Goal: Information Seeking & Learning: Learn about a topic

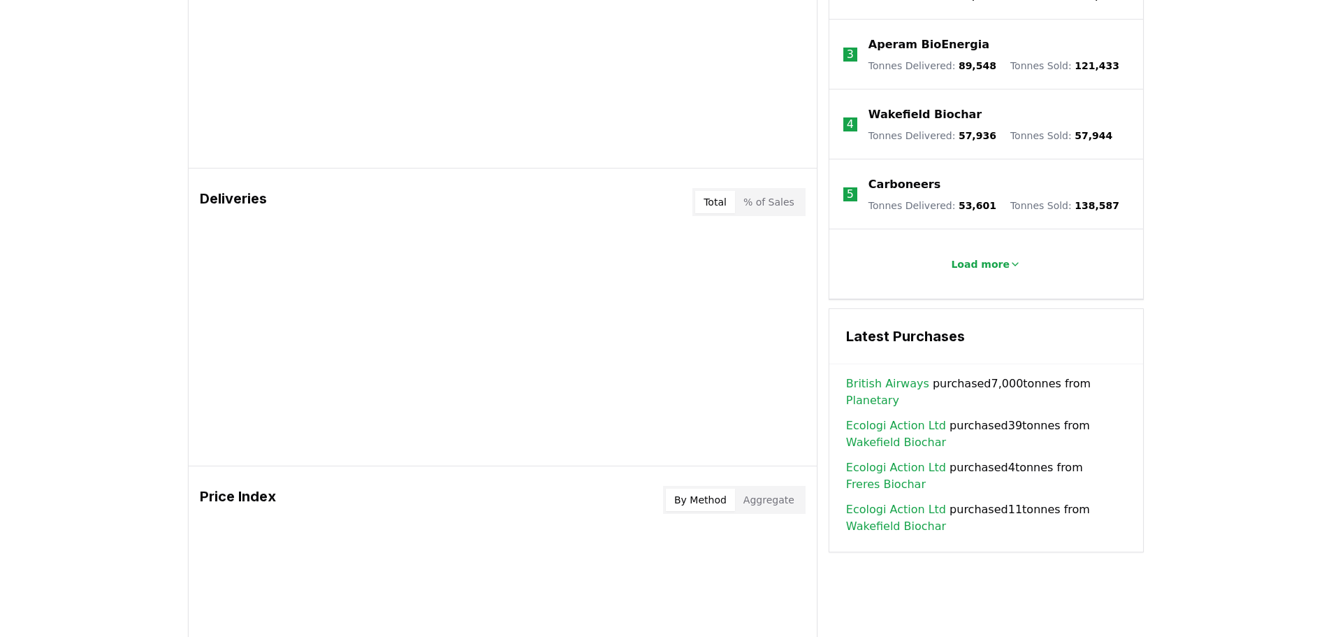
scroll to position [978, 0]
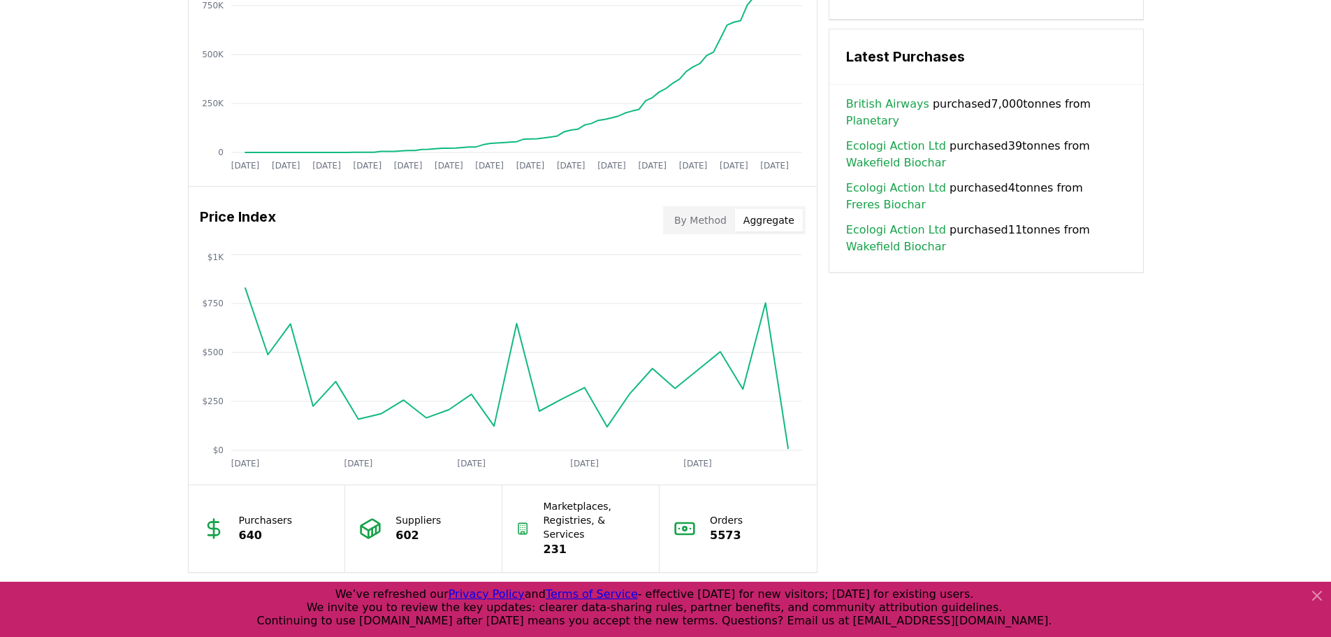
click at [786, 225] on button "Aggregate" at bounding box center [769, 220] width 68 height 22
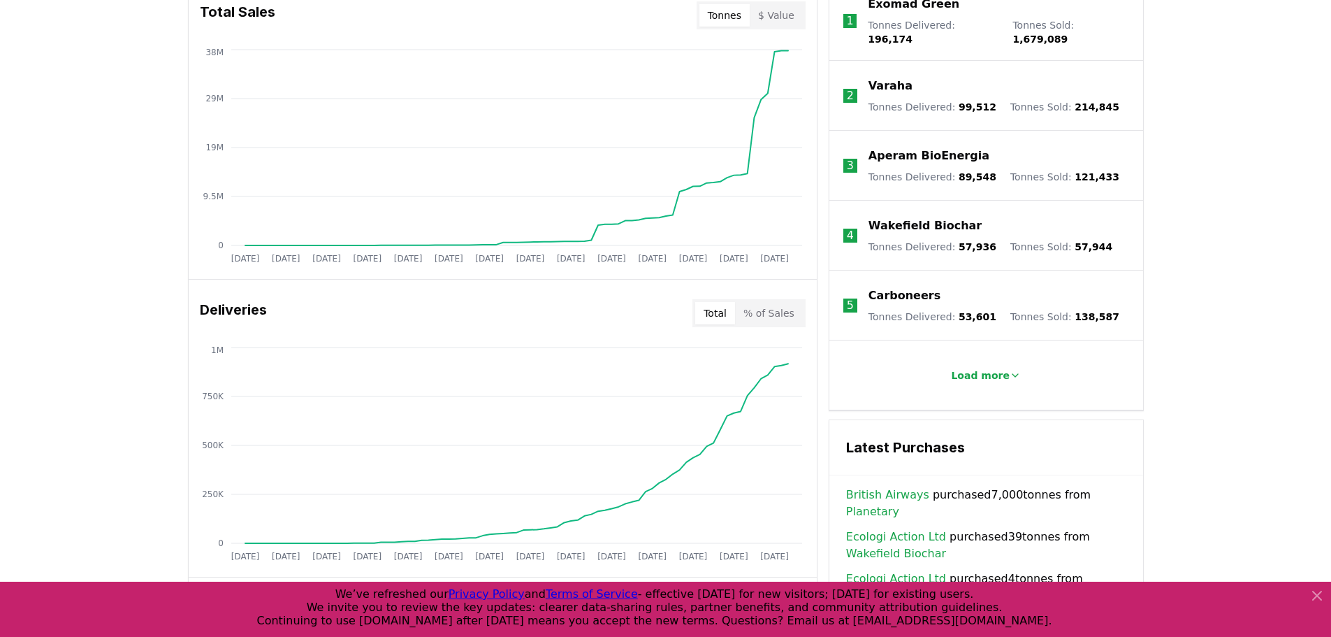
scroll to position [341, 0]
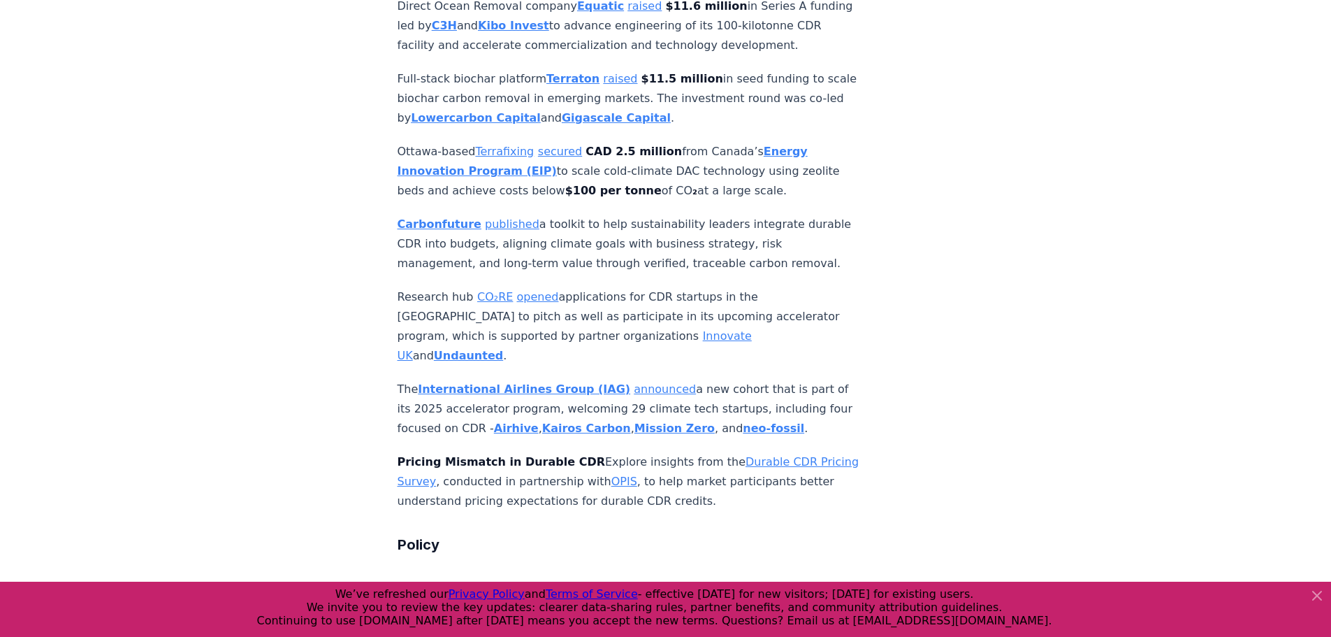
scroll to position [3896, 0]
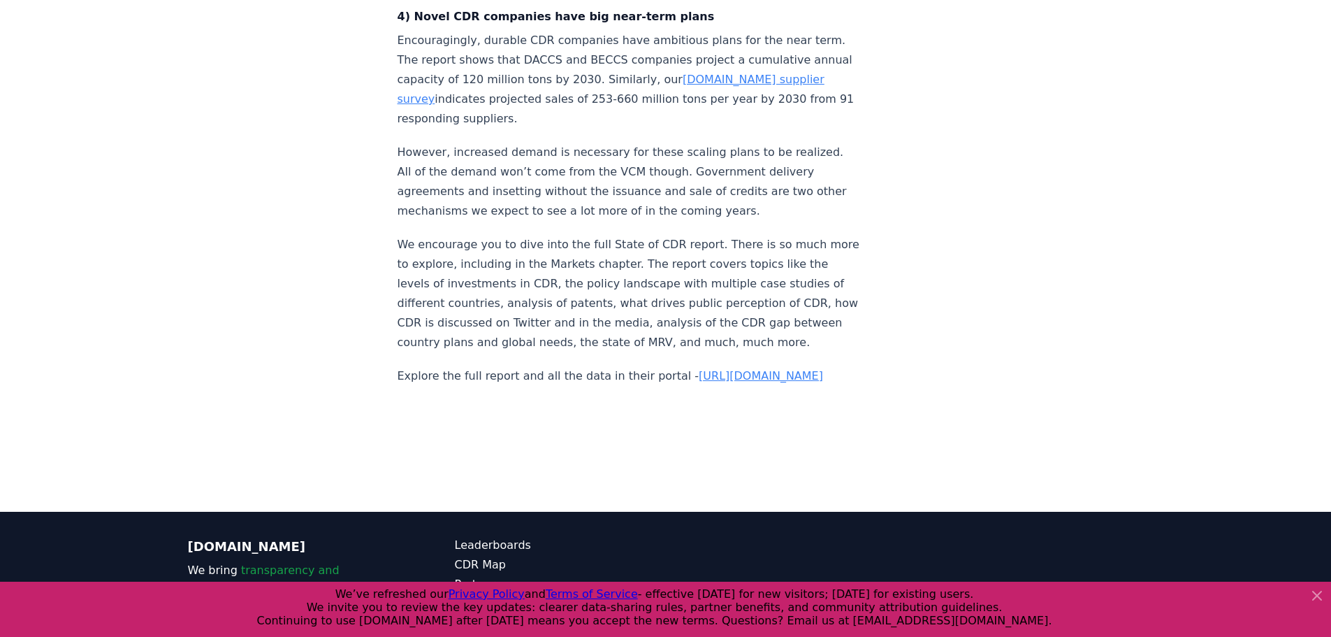
scroll to position [2273, 0]
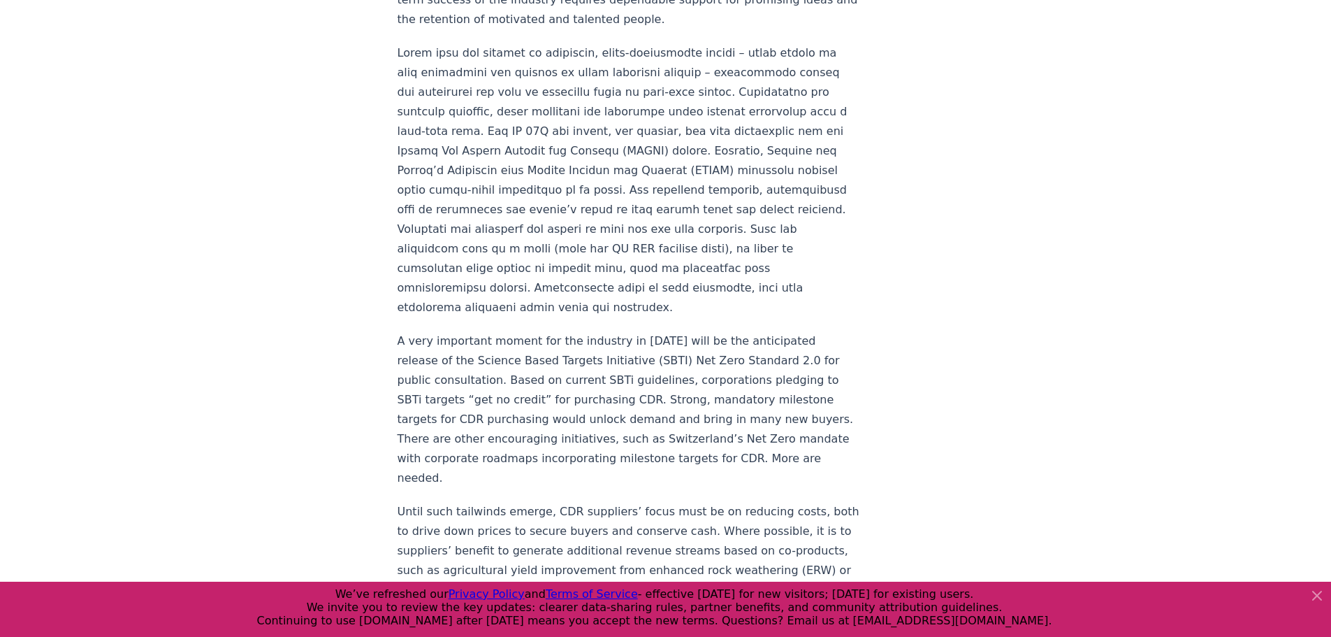
scroll to position [2236, 0]
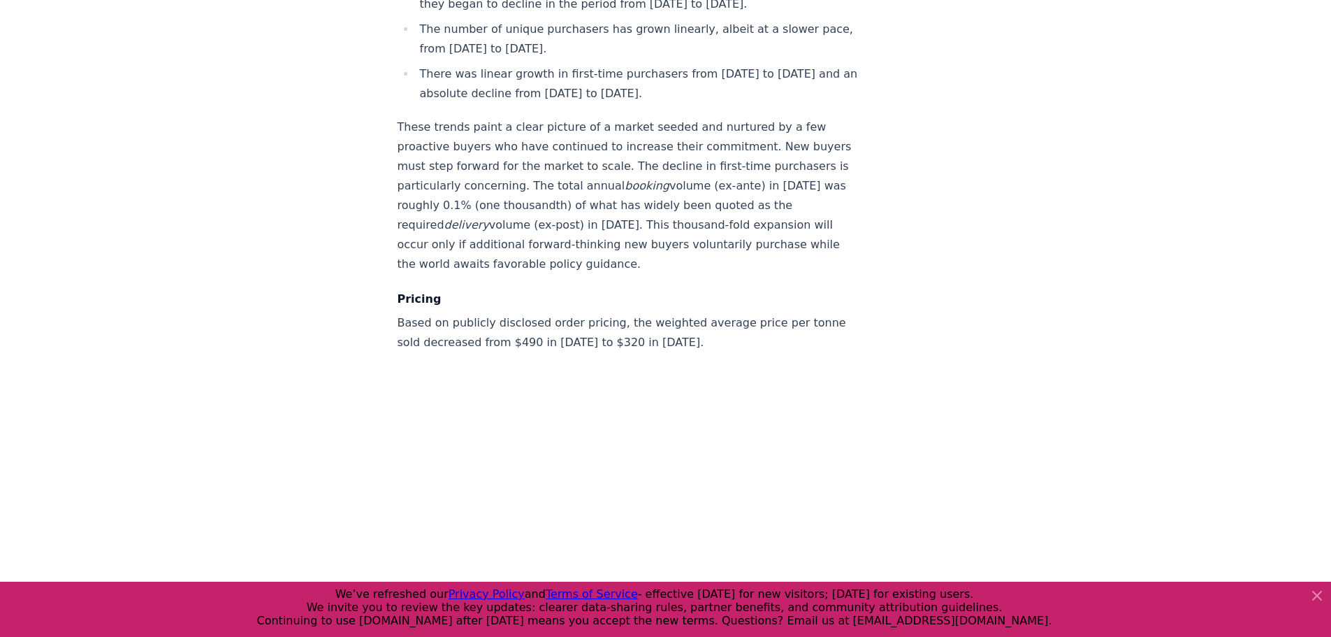
scroll to position [13172, 0]
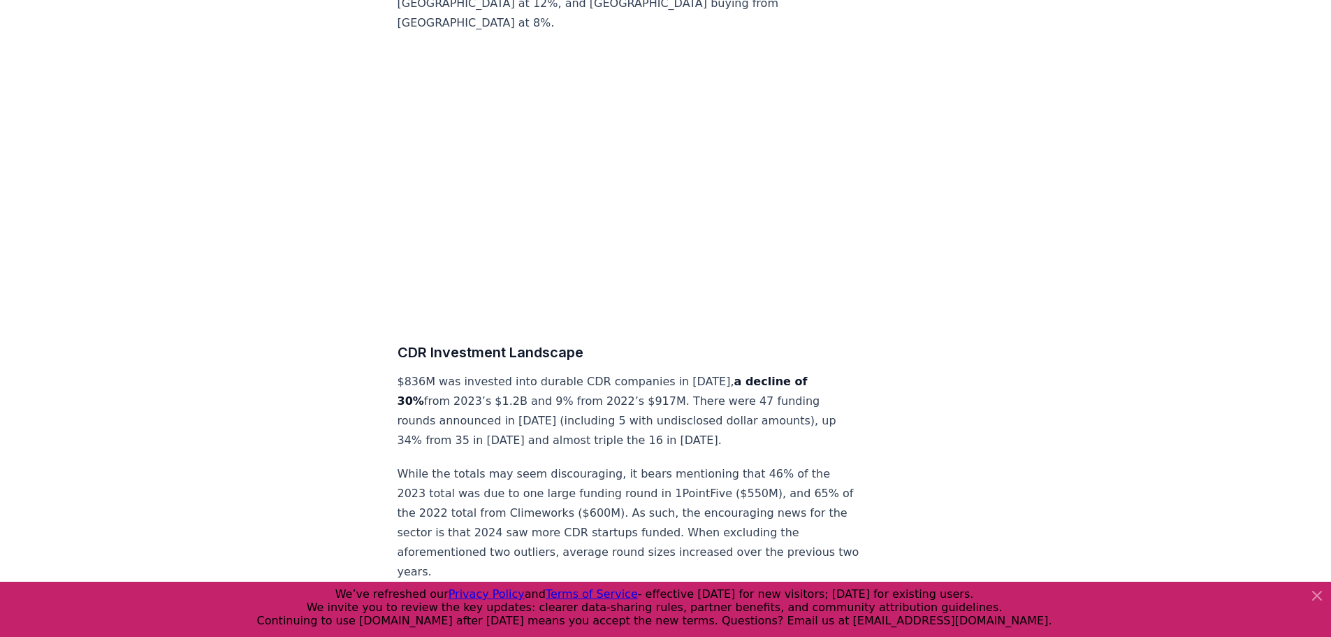
click at [1319, 593] on icon at bounding box center [1317, 595] width 8 height 8
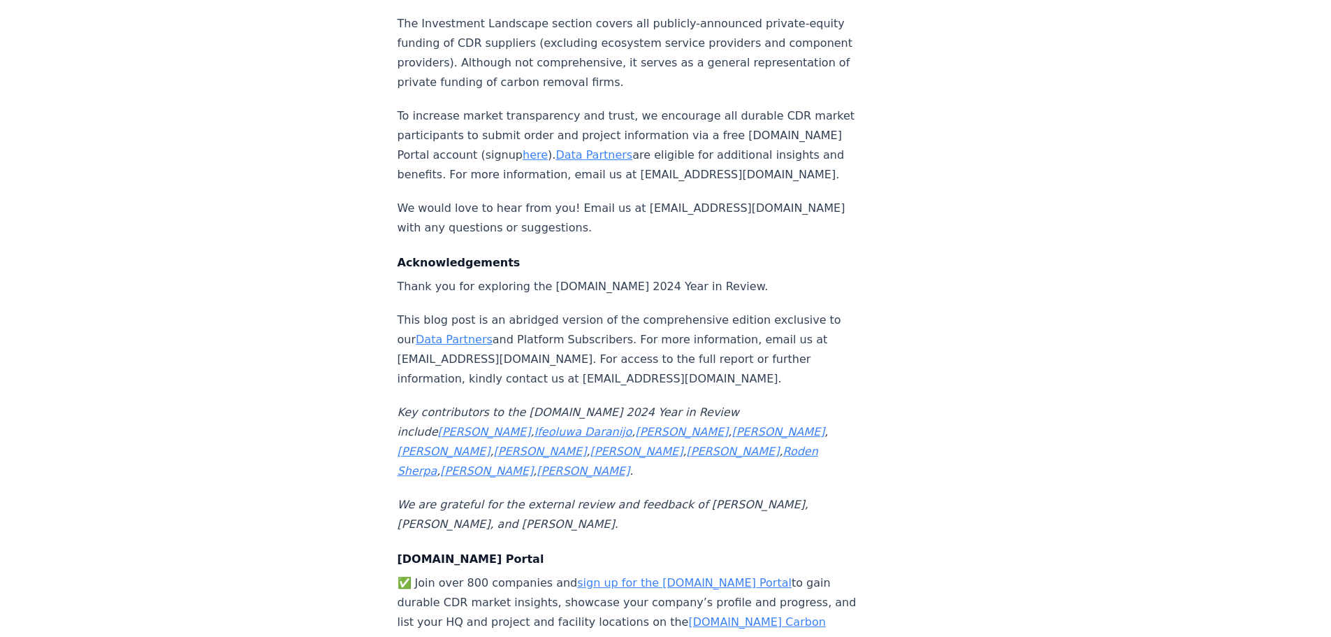
scroll to position [15001, 0]
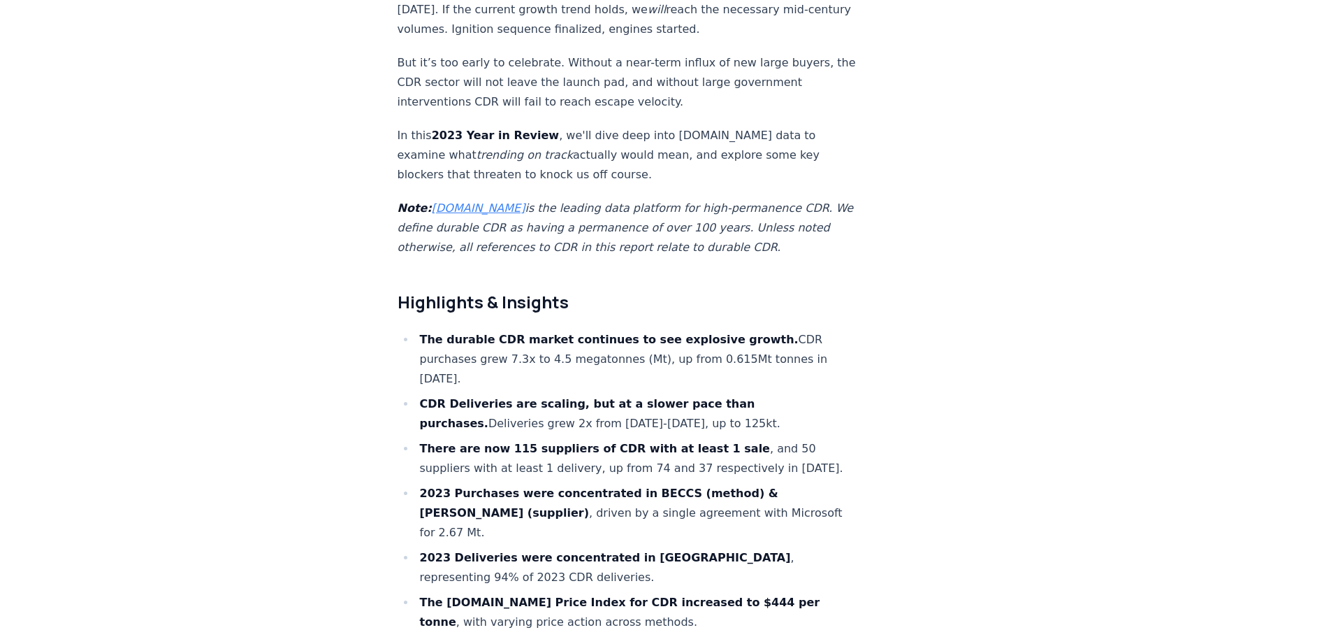
scroll to position [1258, 0]
